Goal: Information Seeking & Learning: Learn about a topic

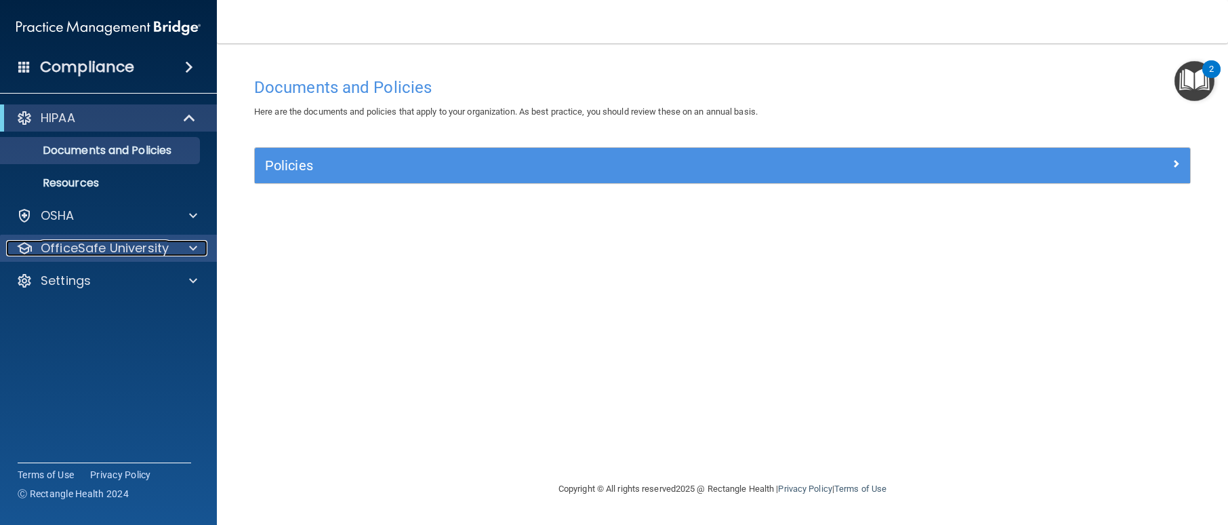
click at [128, 241] on p "OfficeSafe University" at bounding box center [105, 248] width 128 height 16
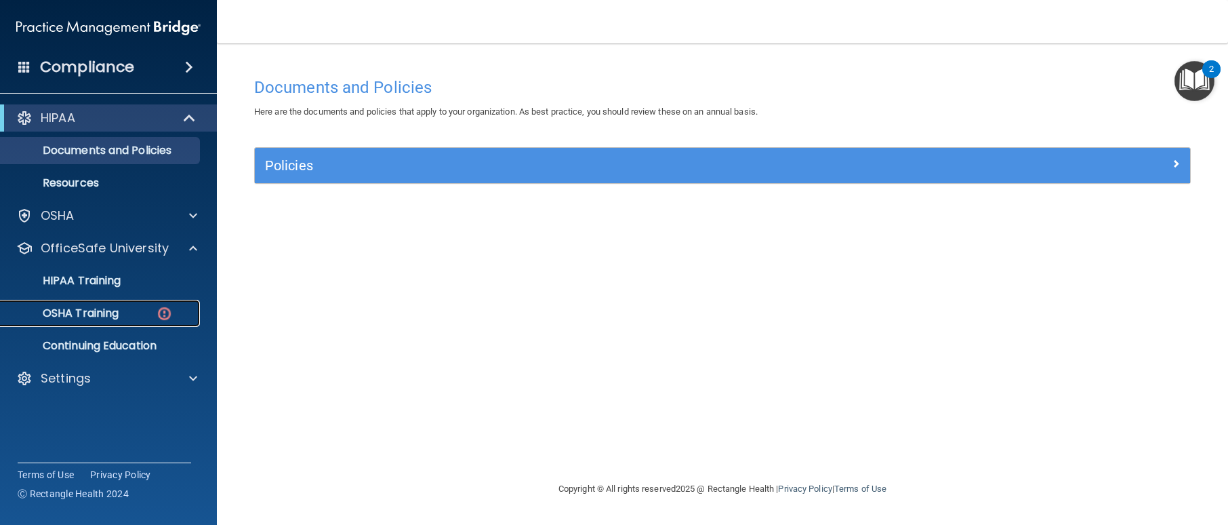
click at [93, 312] on p "OSHA Training" at bounding box center [64, 313] width 110 height 14
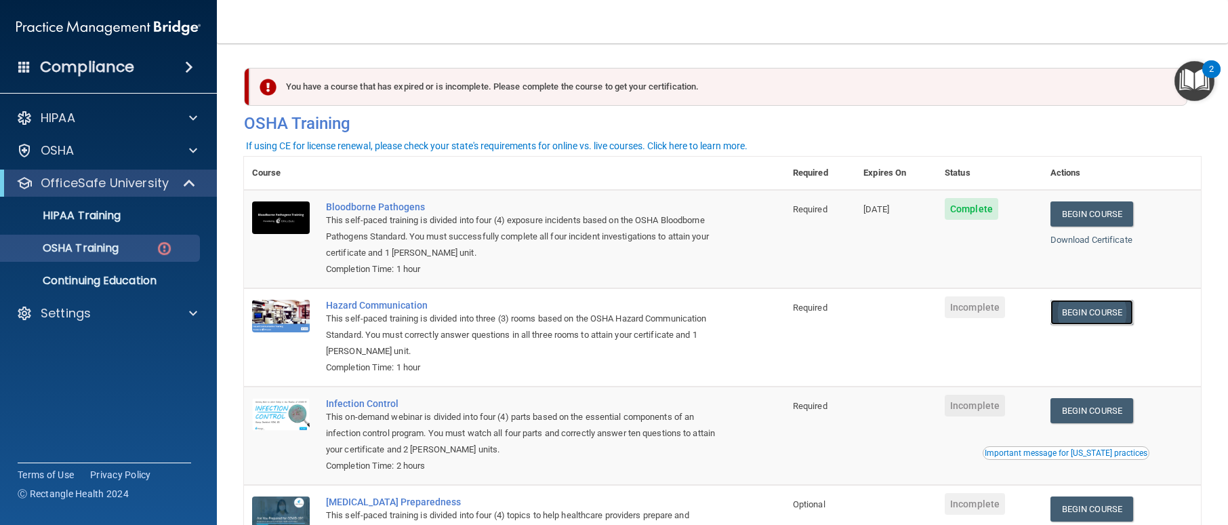
click at [1075, 308] on link "Begin Course" at bounding box center [1092, 312] width 83 height 25
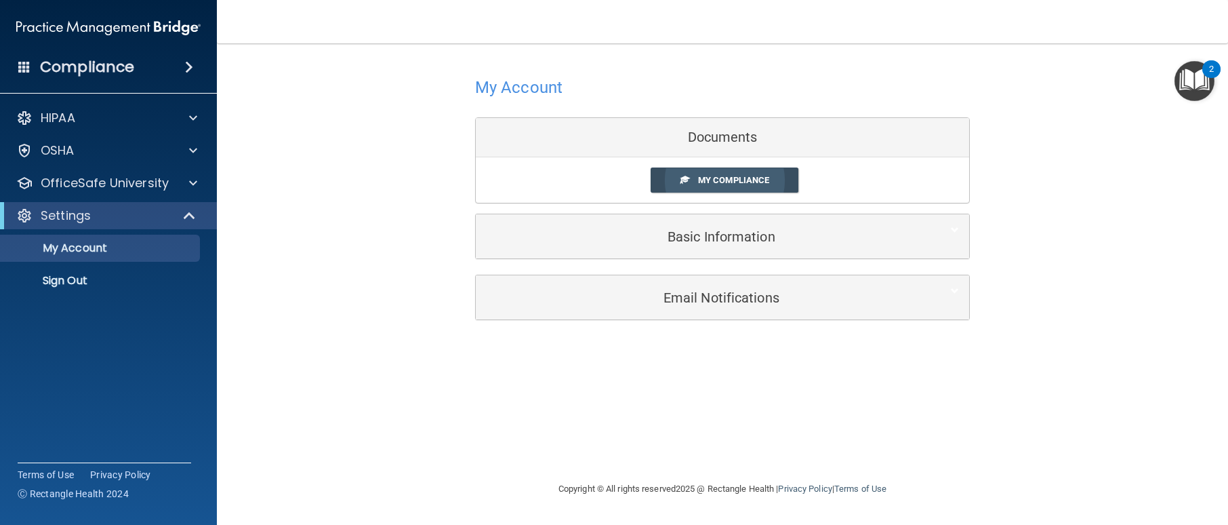
click at [721, 183] on span "My Compliance" at bounding box center [733, 180] width 71 height 10
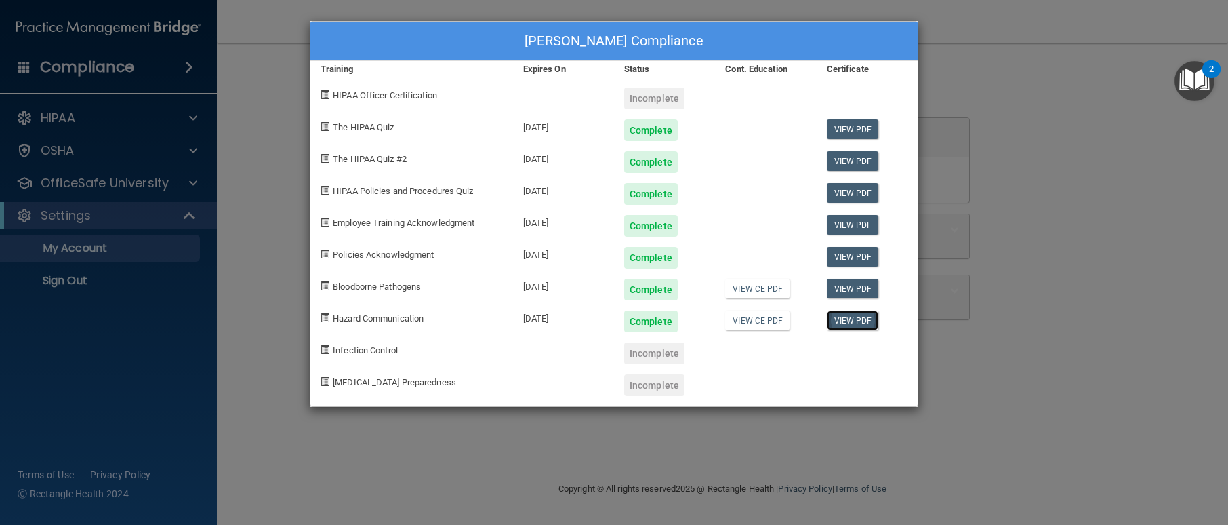
click at [841, 318] on link "View PDF" at bounding box center [853, 320] width 52 height 20
click at [132, 184] on div "Karen Pavelka's Compliance Training Expires On Status Cont. Education Certifica…" at bounding box center [614, 262] width 1228 height 525
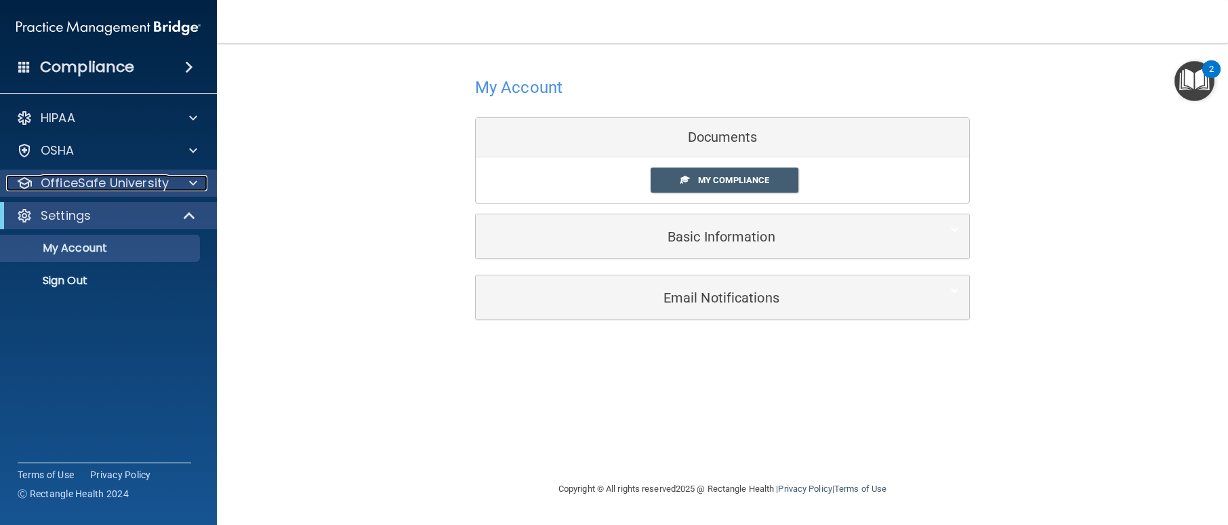
click at [132, 184] on p "OfficeSafe University" at bounding box center [105, 183] width 128 height 16
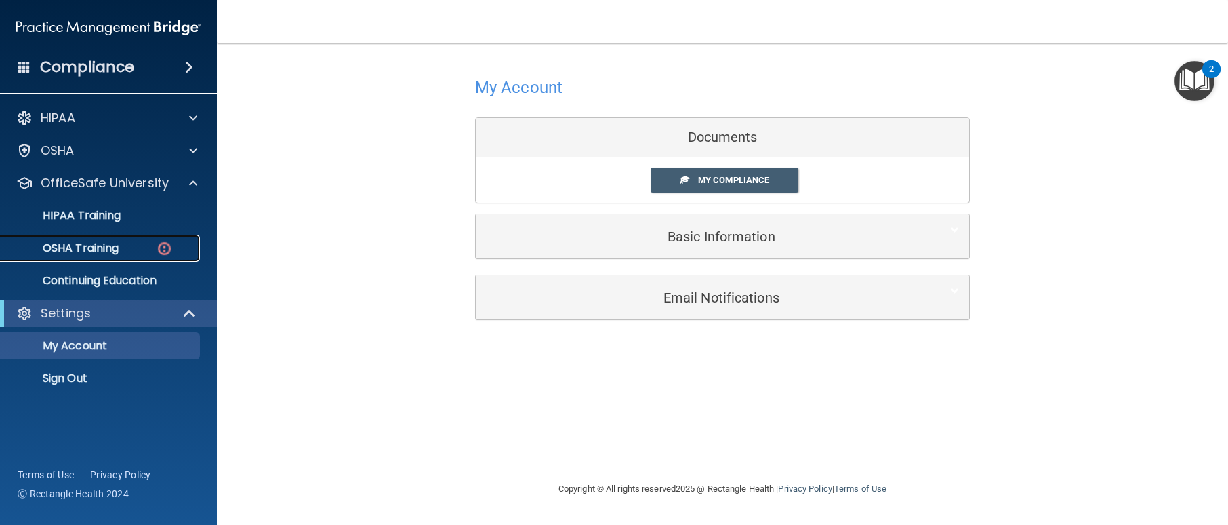
click at [98, 243] on p "OSHA Training" at bounding box center [64, 248] width 110 height 14
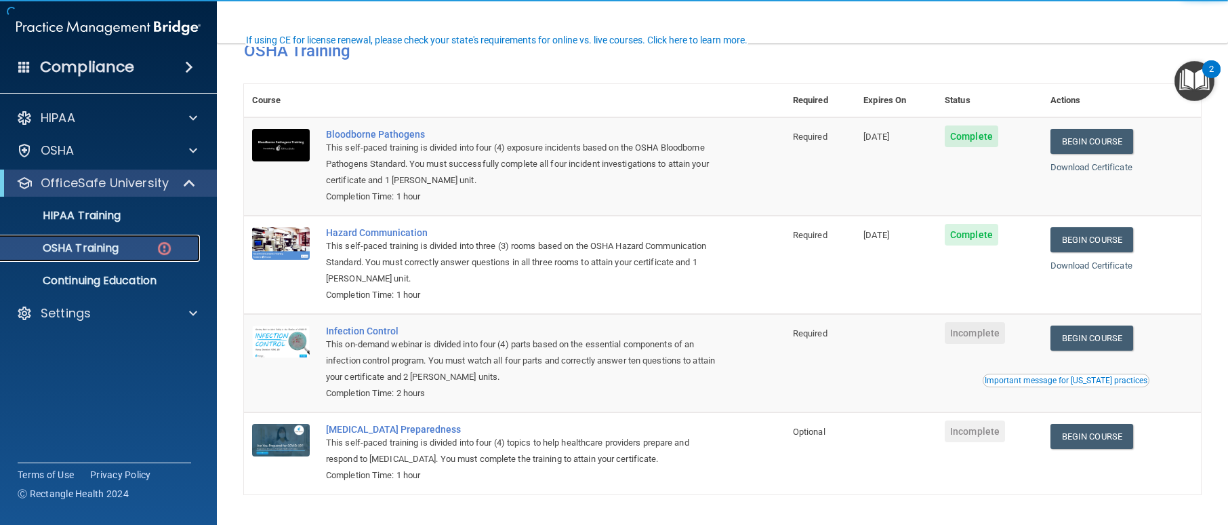
scroll to position [115, 0]
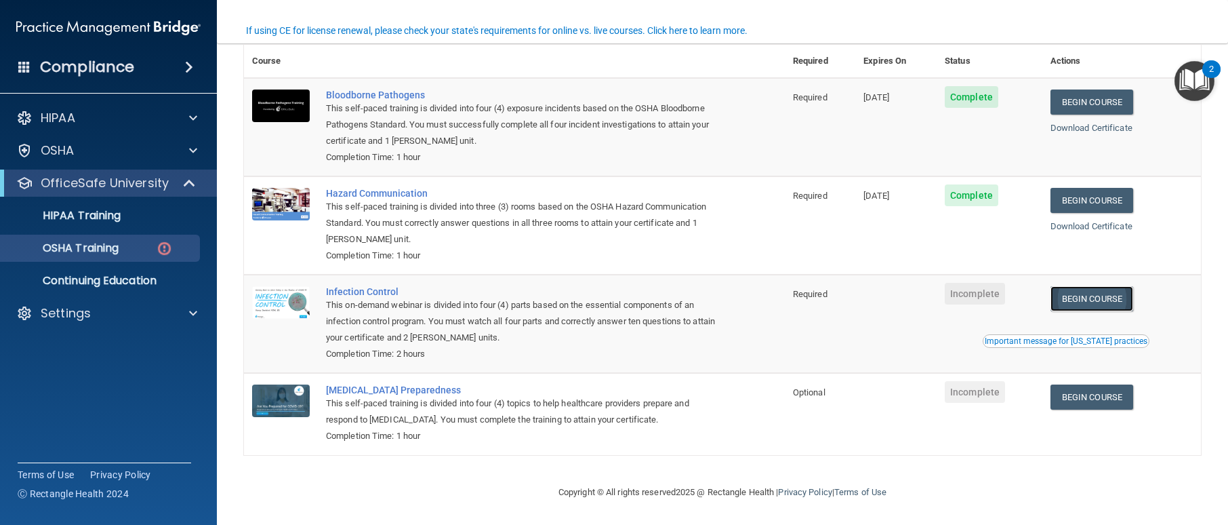
click at [1112, 298] on link "Begin Course" at bounding box center [1092, 298] width 83 height 25
click at [1089, 400] on link "Begin Course" at bounding box center [1092, 396] width 83 height 25
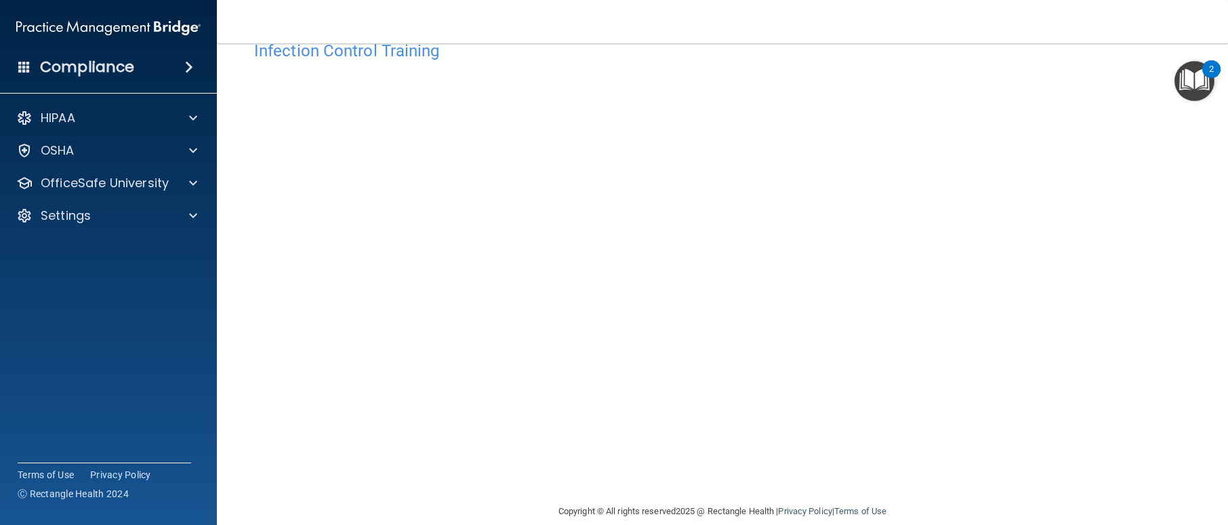
scroll to position [56, 0]
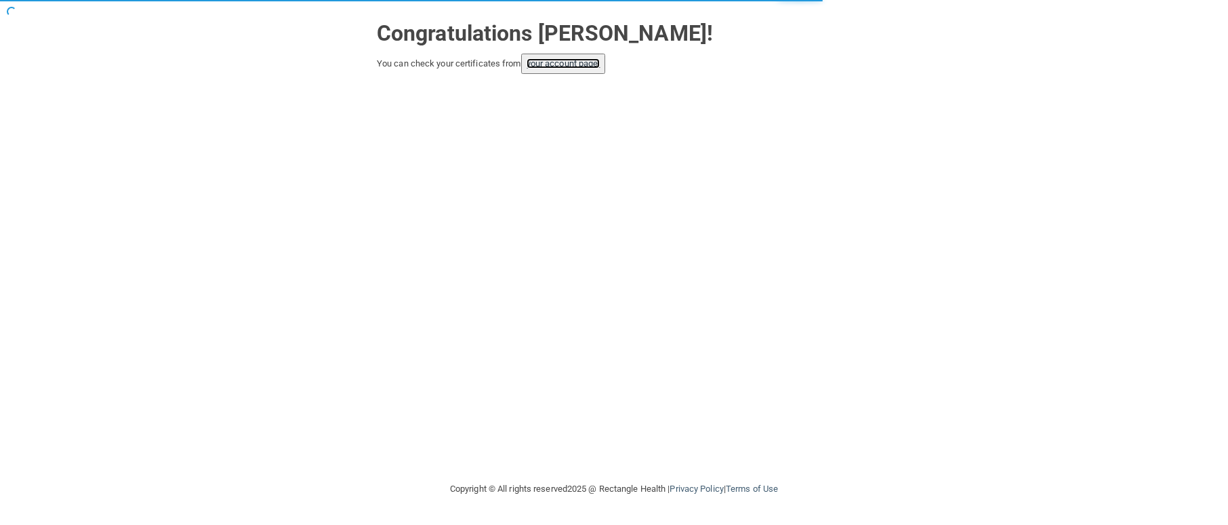
click at [586, 64] on link "your account page!" at bounding box center [564, 63] width 74 height 10
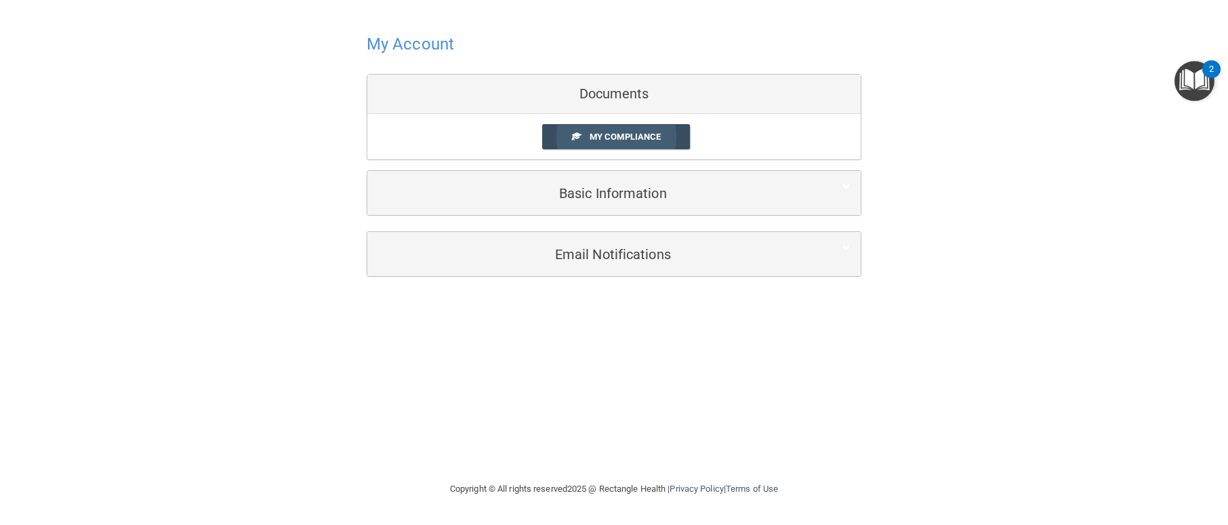
click at [637, 143] on link "My Compliance" at bounding box center [616, 136] width 148 height 25
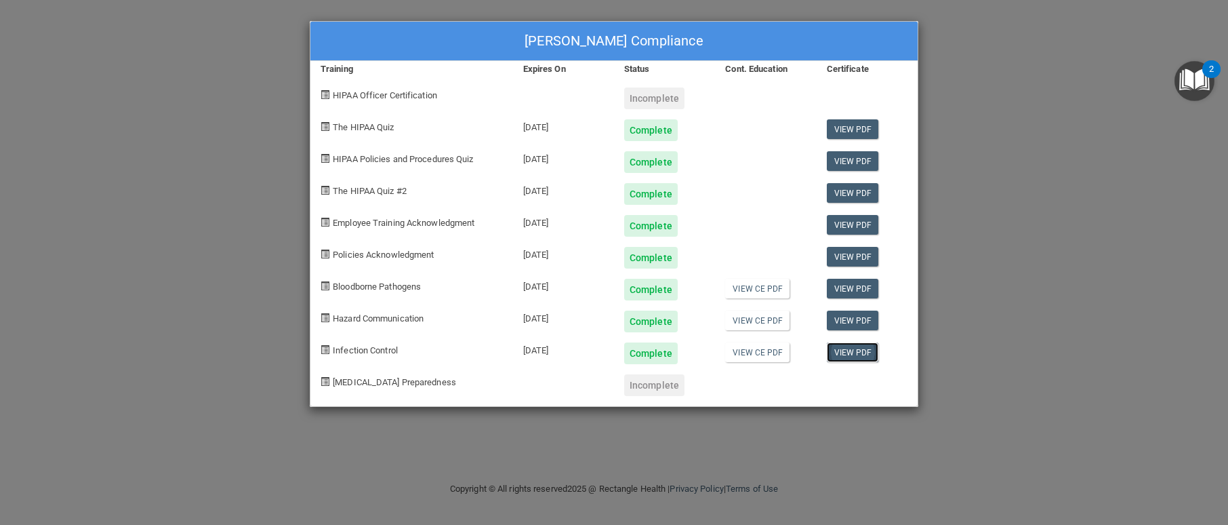
click at [853, 349] on link "View PDF" at bounding box center [853, 352] width 52 height 20
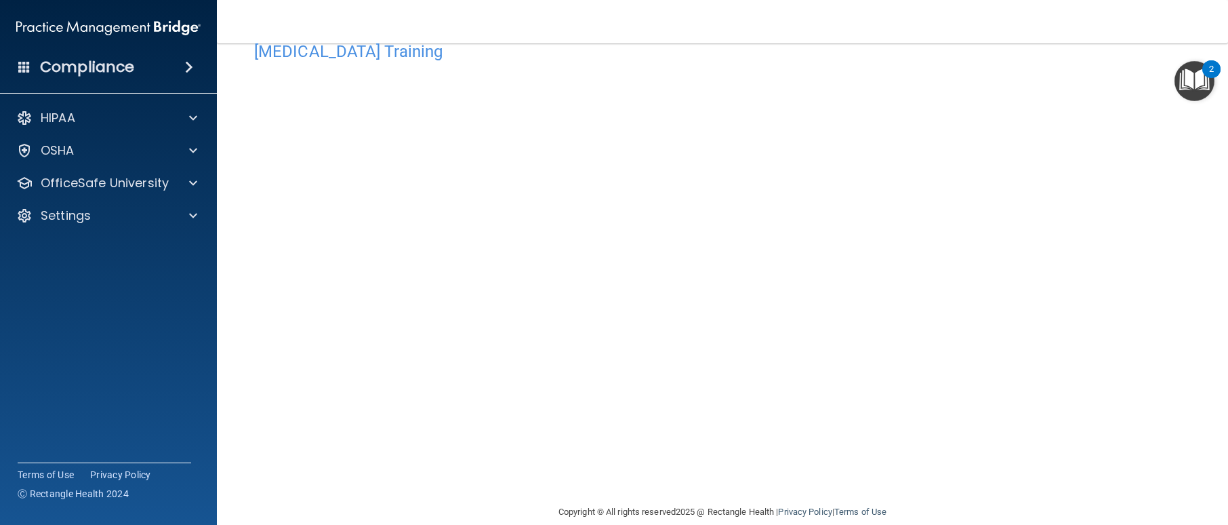
scroll to position [56, 0]
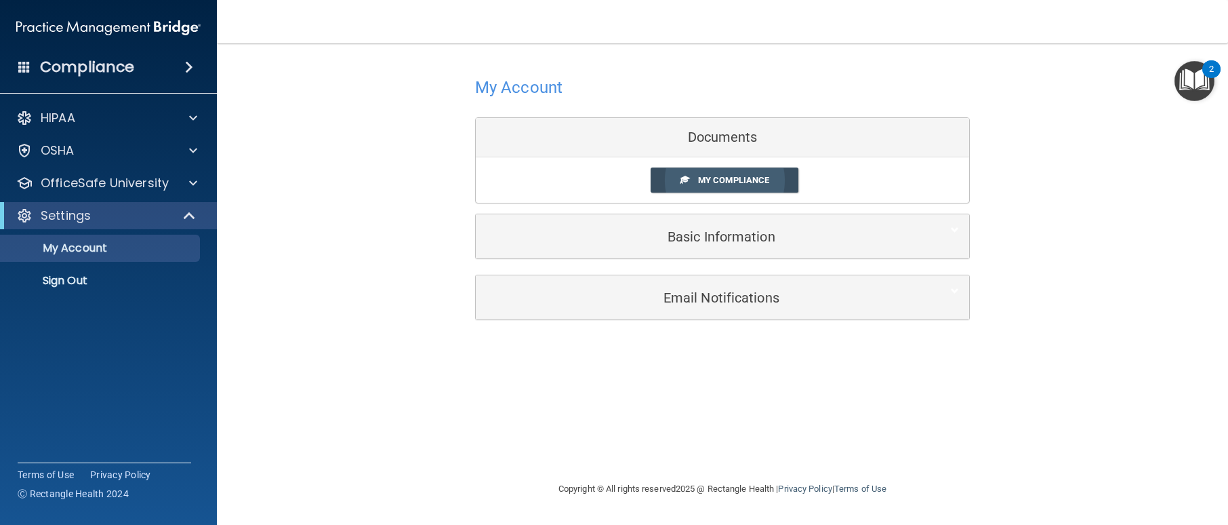
click at [724, 182] on span "My Compliance" at bounding box center [733, 180] width 71 height 10
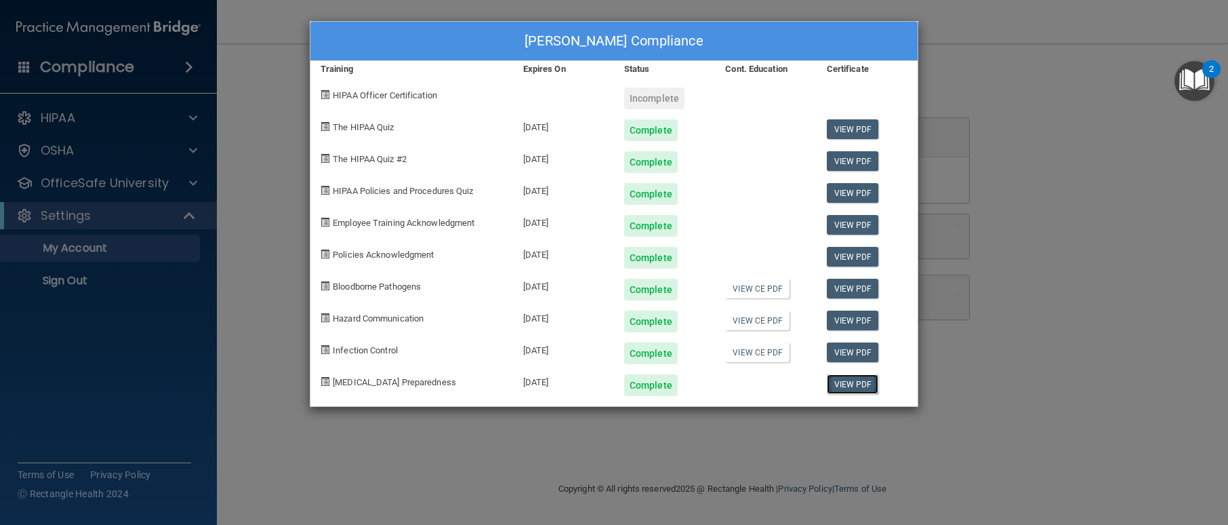
click at [840, 387] on link "View PDF" at bounding box center [853, 384] width 52 height 20
